Goal: Use online tool/utility: Utilize a website feature to perform a specific function

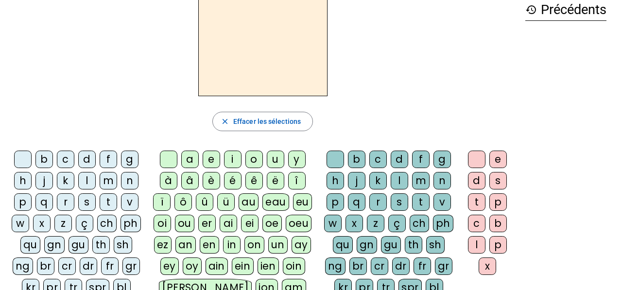
scroll to position [36, 0]
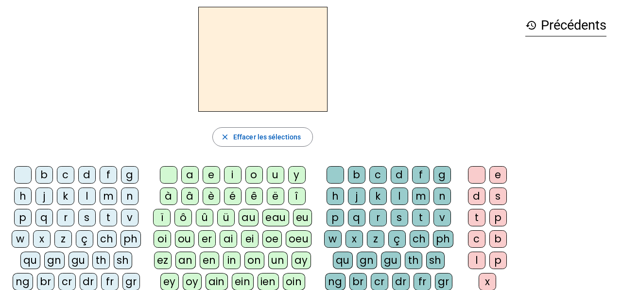
click at [90, 198] on div "l" at bounding box center [87, 197] width 18 height 18
click at [187, 173] on div "a" at bounding box center [190, 175] width 18 height 18
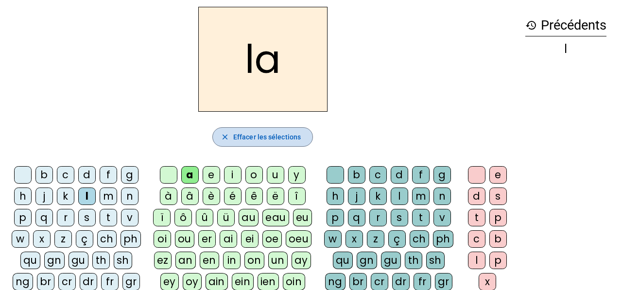
click at [228, 142] on span "button" at bounding box center [263, 136] width 100 height 23
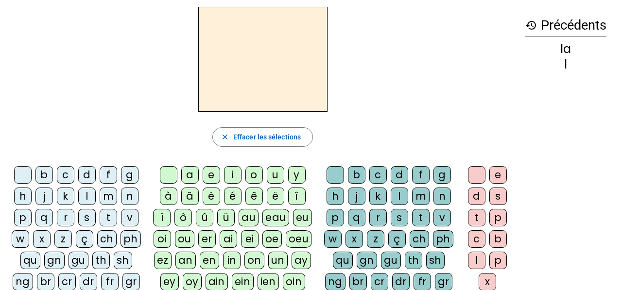
click at [107, 177] on div "f" at bounding box center [109, 175] width 18 height 18
click at [186, 175] on div "a" at bounding box center [190, 175] width 18 height 18
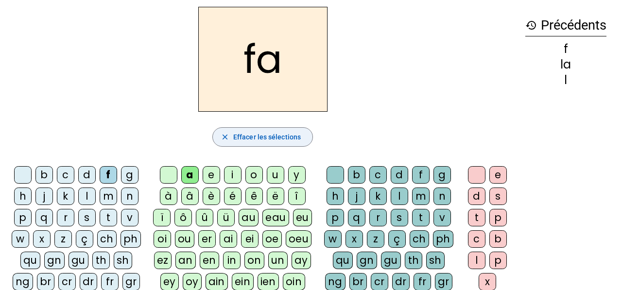
click at [262, 135] on span "Effacer les sélections" at bounding box center [267, 137] width 68 height 12
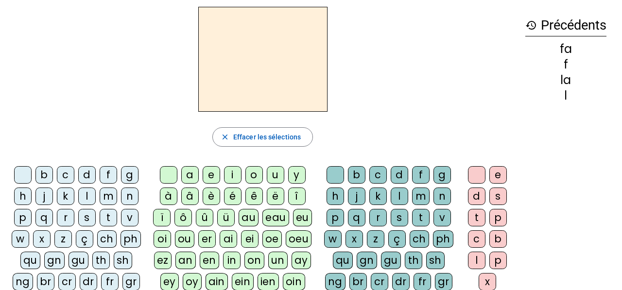
click at [89, 216] on div "s" at bounding box center [87, 218] width 18 height 18
click at [249, 176] on div "o" at bounding box center [255, 175] width 18 height 18
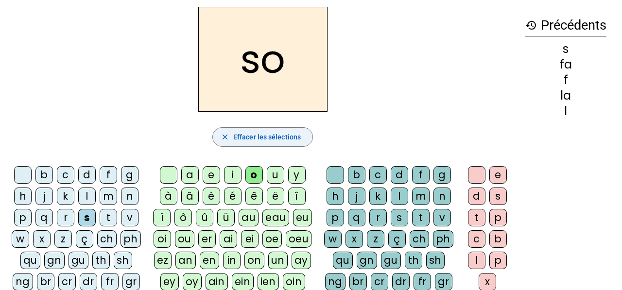
click at [254, 134] on span "Effacer les sélections" at bounding box center [267, 137] width 68 height 12
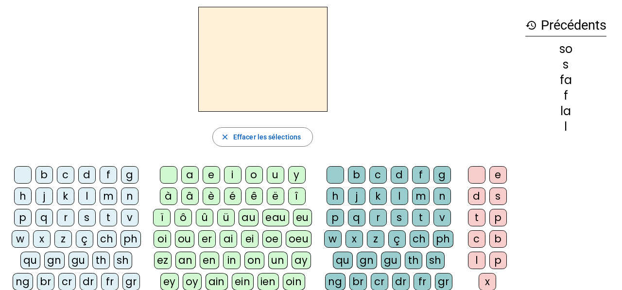
click at [133, 191] on div "n" at bounding box center [130, 197] width 18 height 18
click at [233, 171] on div "i" at bounding box center [233, 175] width 18 height 18
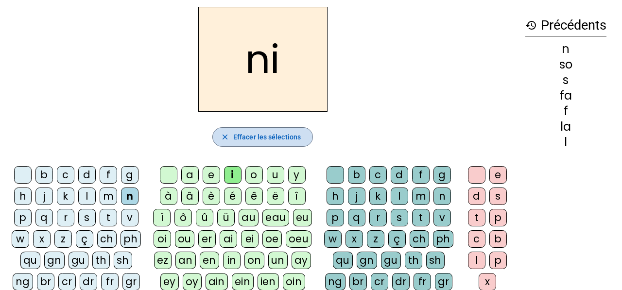
click at [264, 134] on span "Effacer les sélections" at bounding box center [267, 137] width 68 height 12
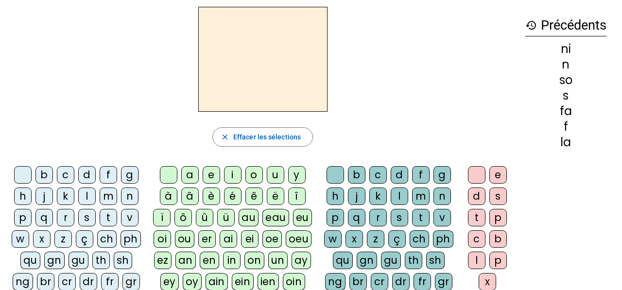
click at [133, 212] on div "v" at bounding box center [130, 218] width 18 height 18
click at [213, 171] on div "e" at bounding box center [212, 175] width 18 height 18
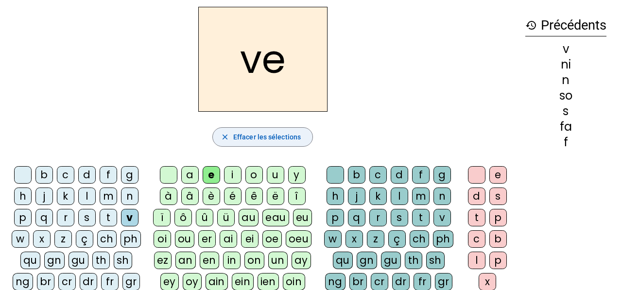
click at [238, 141] on span "Effacer les sélections" at bounding box center [267, 137] width 68 height 12
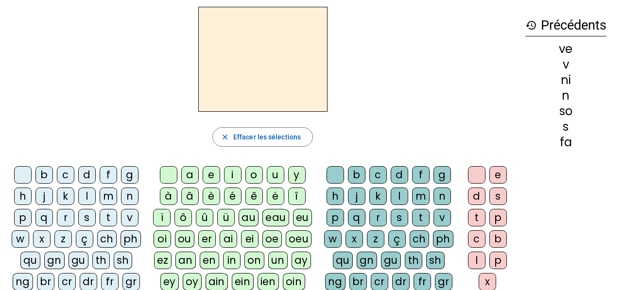
click at [89, 191] on div "l" at bounding box center [87, 197] width 18 height 18
click at [271, 177] on div "u" at bounding box center [276, 175] width 18 height 18
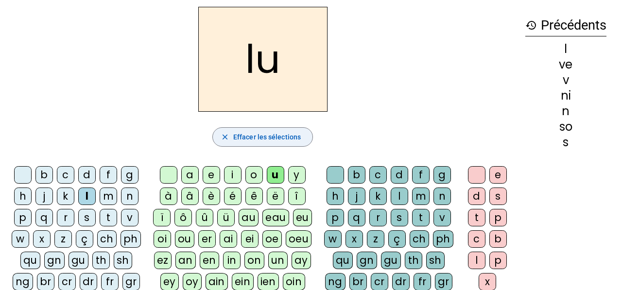
click at [279, 139] on span "Effacer les sélections" at bounding box center [267, 137] width 68 height 12
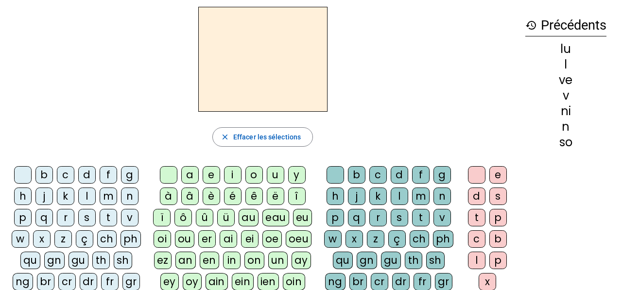
click at [87, 171] on div "d" at bounding box center [87, 175] width 18 height 18
click at [233, 174] on div "i" at bounding box center [233, 175] width 18 height 18
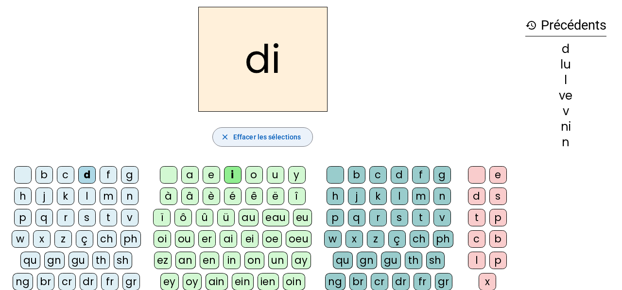
click at [256, 134] on span "Effacer les sélections" at bounding box center [267, 137] width 68 height 12
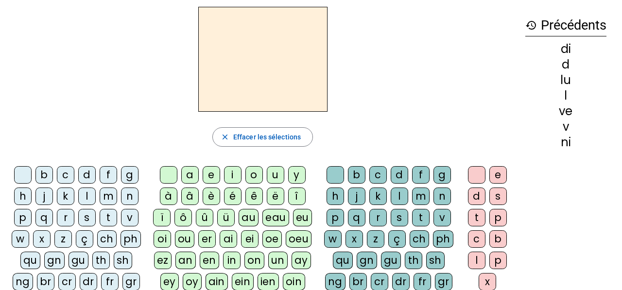
click at [90, 215] on div "s" at bounding box center [87, 218] width 18 height 18
click at [232, 177] on div "i" at bounding box center [233, 175] width 18 height 18
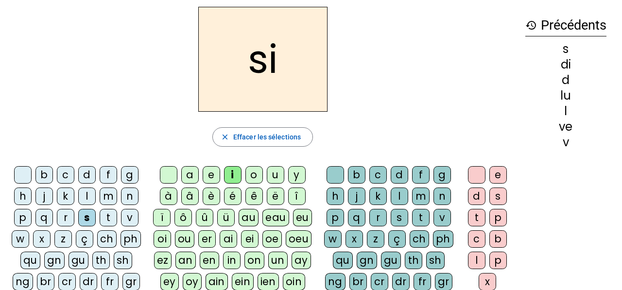
click at [187, 179] on div "a" at bounding box center [190, 175] width 18 height 18
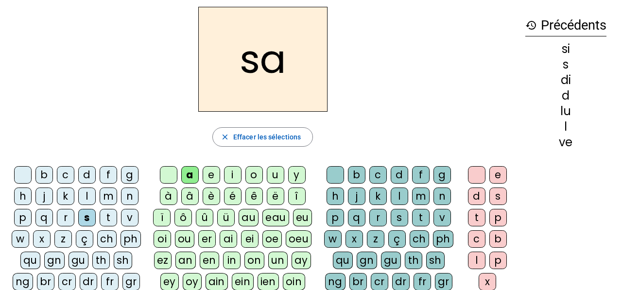
click at [213, 177] on div "e" at bounding box center [212, 175] width 18 height 18
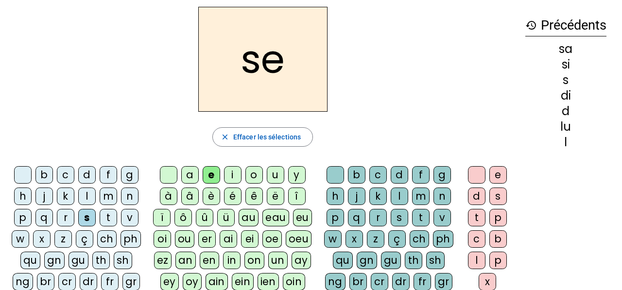
click at [272, 175] on div "u" at bounding box center [276, 175] width 18 height 18
